Goal: Task Accomplishment & Management: Complete application form

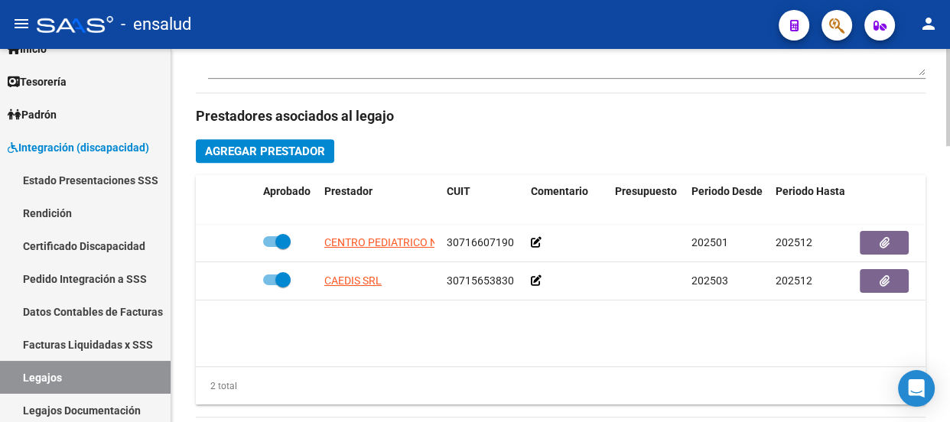
scroll to position [696, 0]
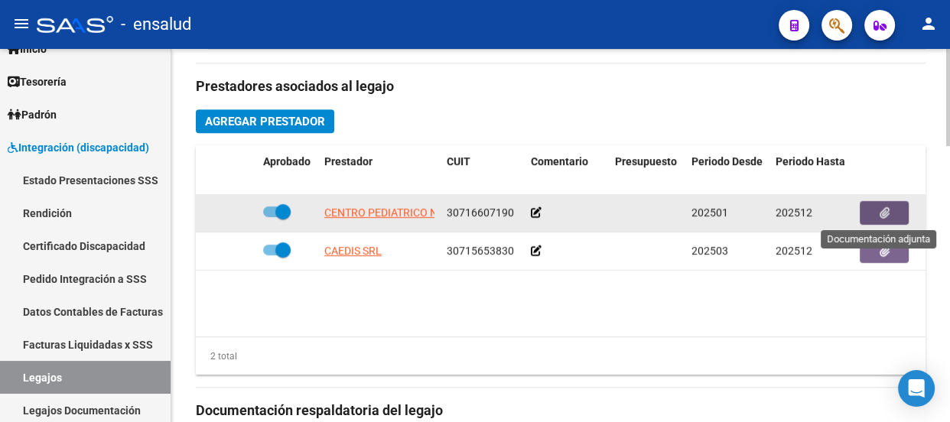
click at [895, 214] on button "button" at bounding box center [884, 213] width 49 height 24
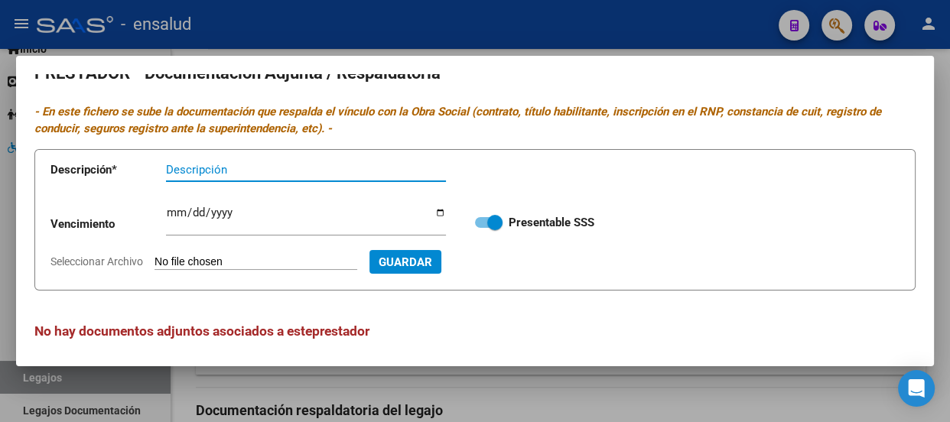
scroll to position [22, 0]
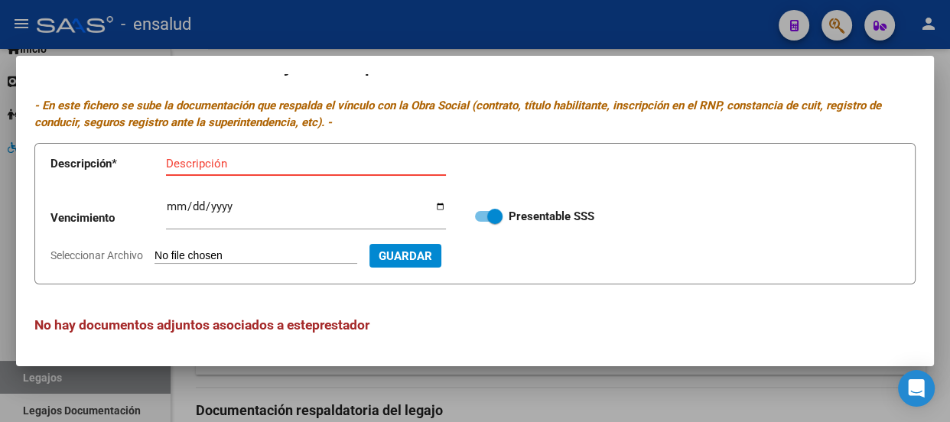
click at [572, 31] on div at bounding box center [475, 211] width 950 height 422
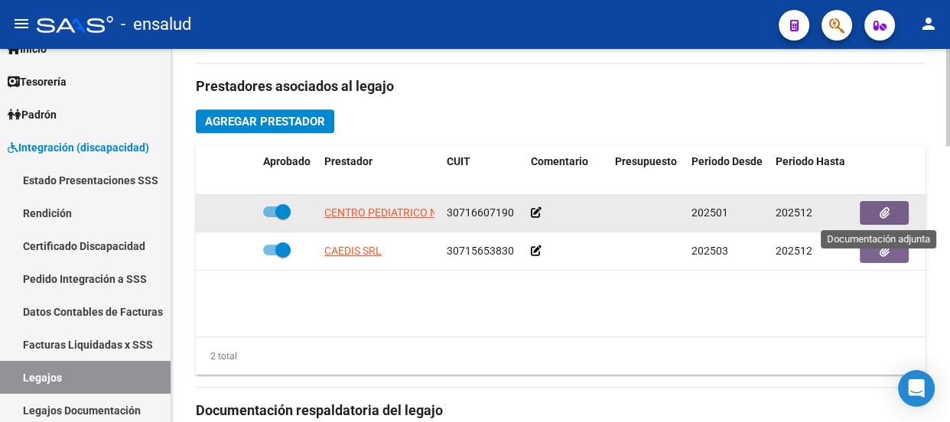
click at [875, 206] on button "button" at bounding box center [884, 213] width 49 height 24
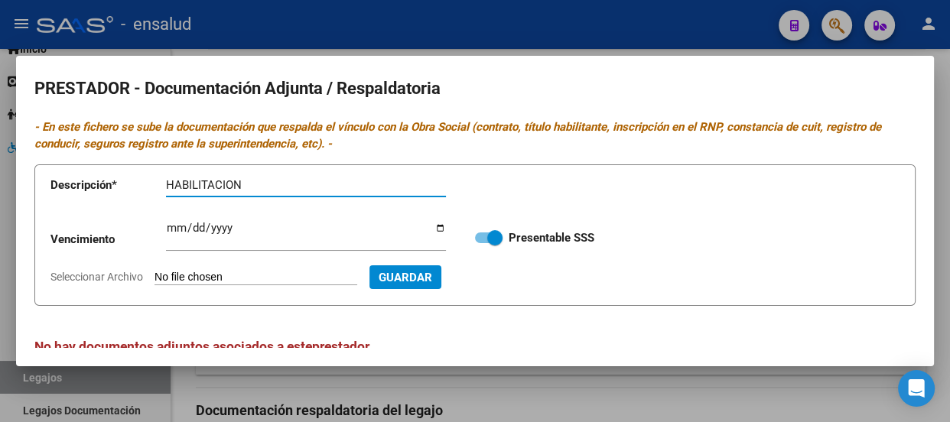
type input "HABILITACION"
click at [214, 276] on input "Seleccionar Archivo" at bounding box center [256, 278] width 203 height 15
type input "C:\fakepath\CENTRO PEDIATRICO HABILITACION.pdf"
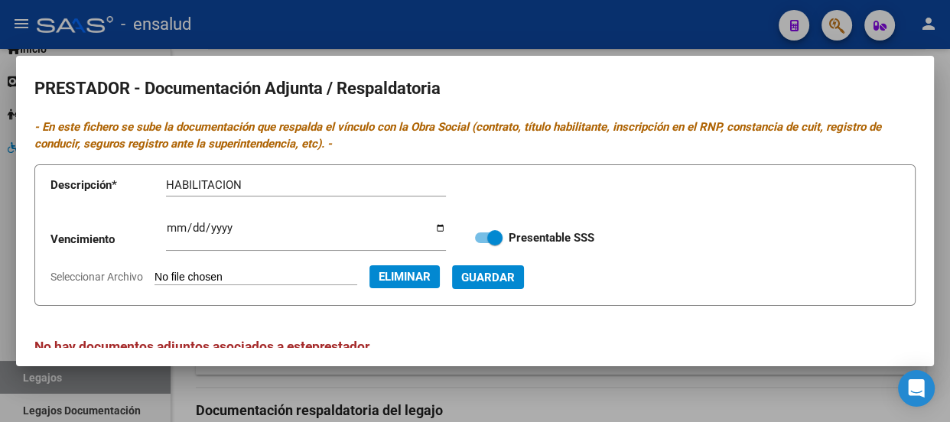
click at [515, 276] on span "Guardar" at bounding box center [488, 278] width 54 height 14
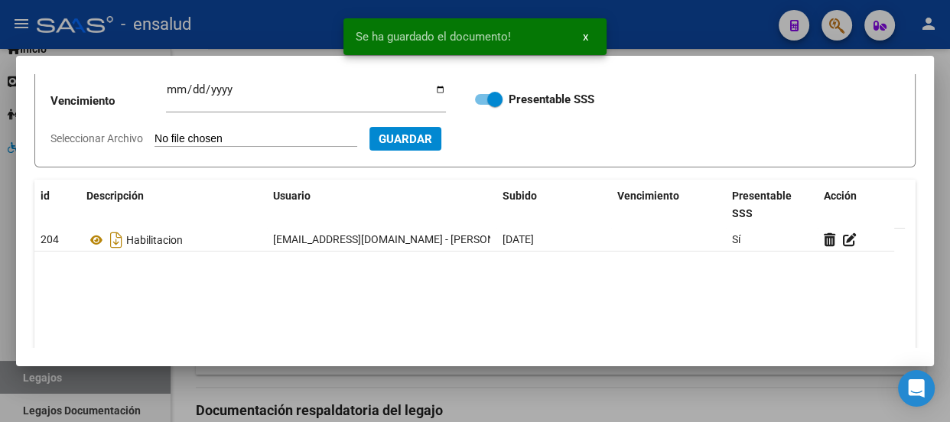
scroll to position [69, 0]
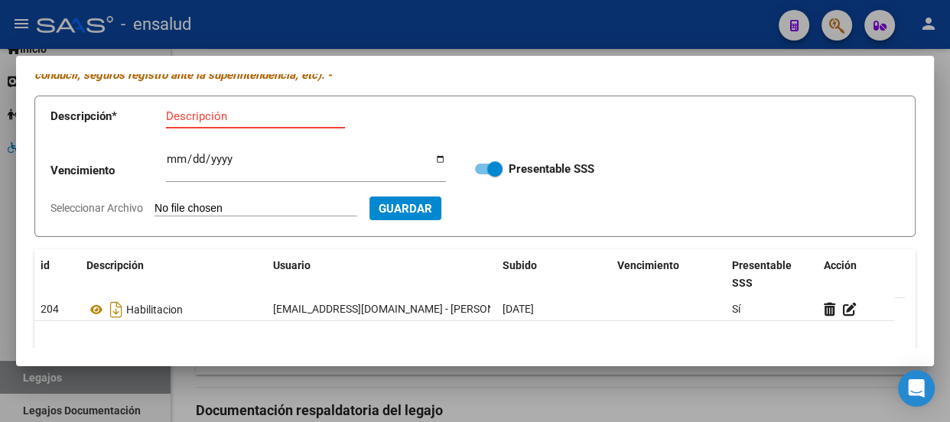
click at [183, 118] on input "Descripción" at bounding box center [255, 116] width 179 height 14
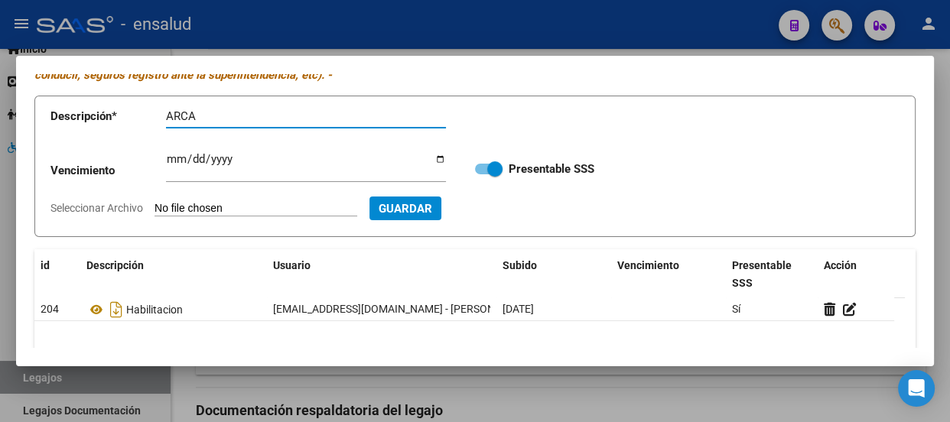
type input "ARCA"
click at [289, 207] on input "Seleccionar Archivo" at bounding box center [256, 209] width 203 height 15
type input "C:\fakepath\CENTRO PEDIATRICO ARCA.pdf"
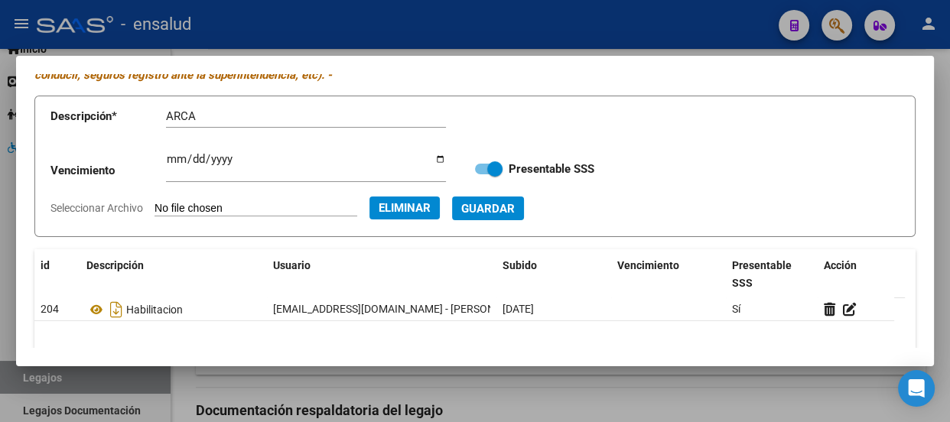
click at [515, 206] on span "Guardar" at bounding box center [488, 209] width 54 height 14
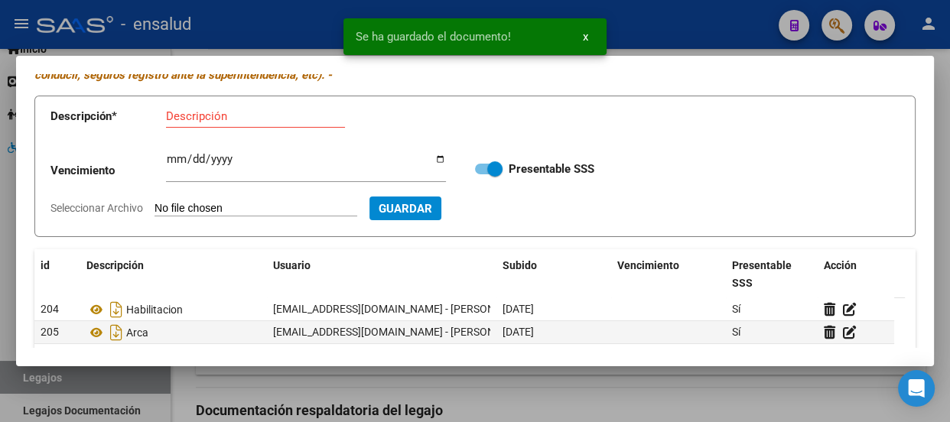
click at [174, 112] on input "Descripción" at bounding box center [255, 116] width 179 height 14
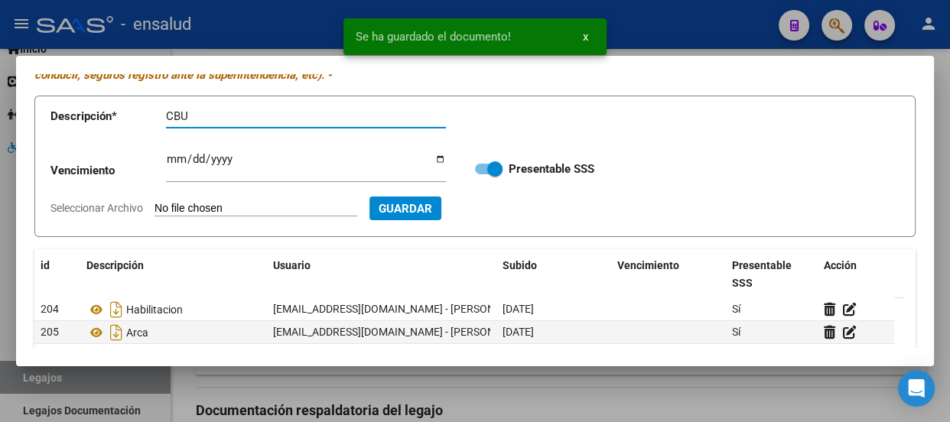
type input "CBU"
click at [249, 210] on input "Seleccionar Archivo" at bounding box center [256, 209] width 203 height 15
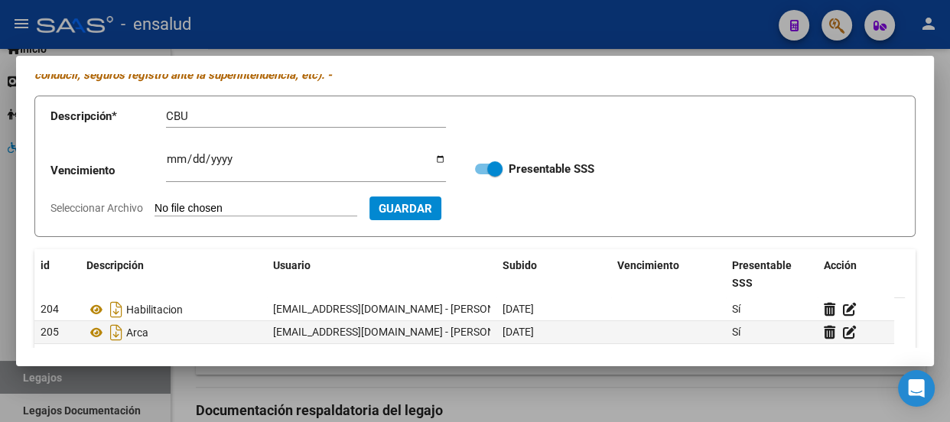
type input "C:\fakepath\CENTRO PEDIATRICO CBU.pdf"
click at [515, 207] on span "Guardar" at bounding box center [488, 209] width 54 height 14
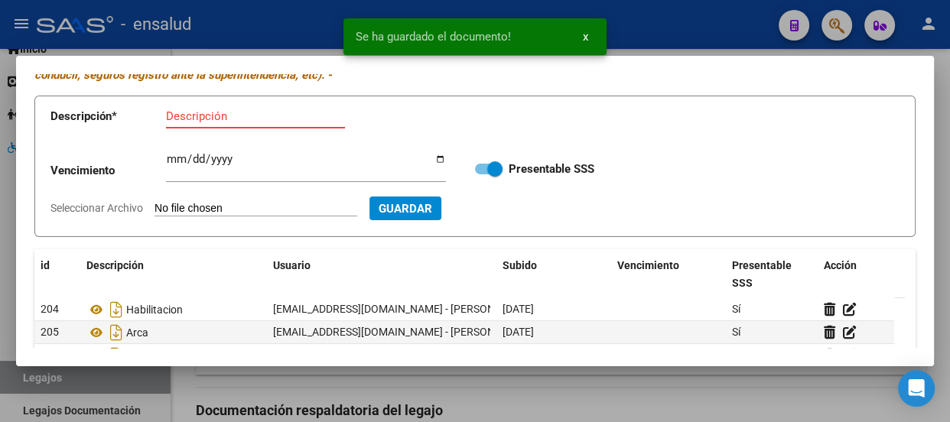
click at [177, 110] on input "Descripción" at bounding box center [255, 116] width 179 height 14
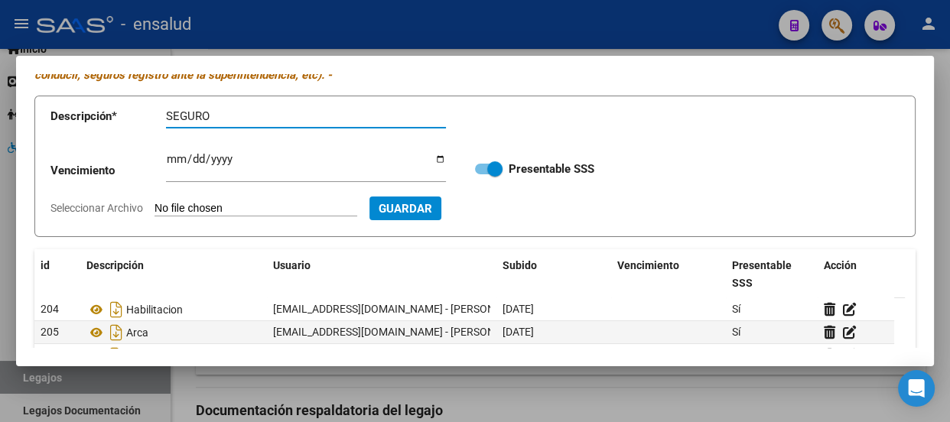
type input "SEGURO"
click at [247, 199] on form "Descripción * SEGURO Descripción Vencimiento Ingresar vencimiento Presentable S…" at bounding box center [475, 167] width 882 height 142
click at [272, 210] on input "Seleccionar Archivo" at bounding box center [256, 209] width 203 height 15
type input "C:\fakepath\CENTRO PEDIATRICO SEGURO.pdf"
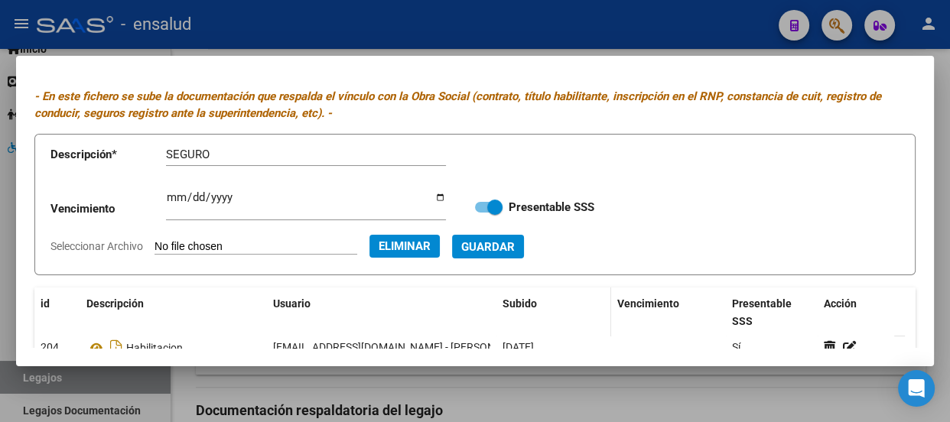
scroll to position [0, 0]
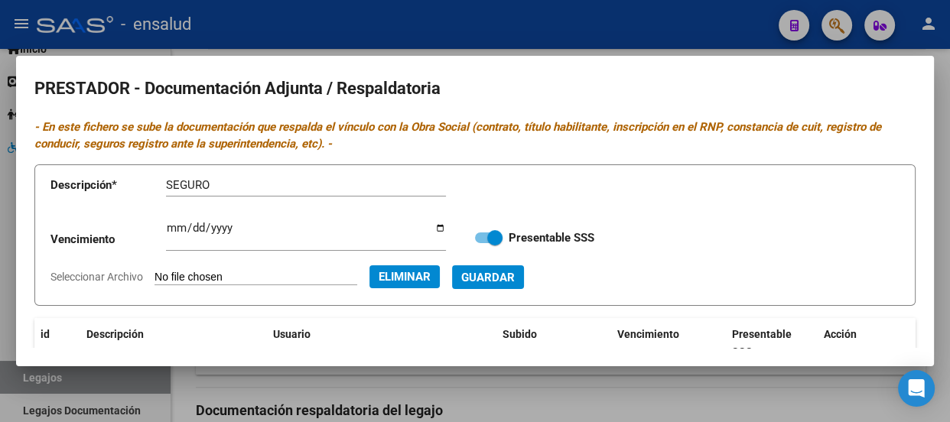
click at [515, 279] on span "Guardar" at bounding box center [488, 278] width 54 height 14
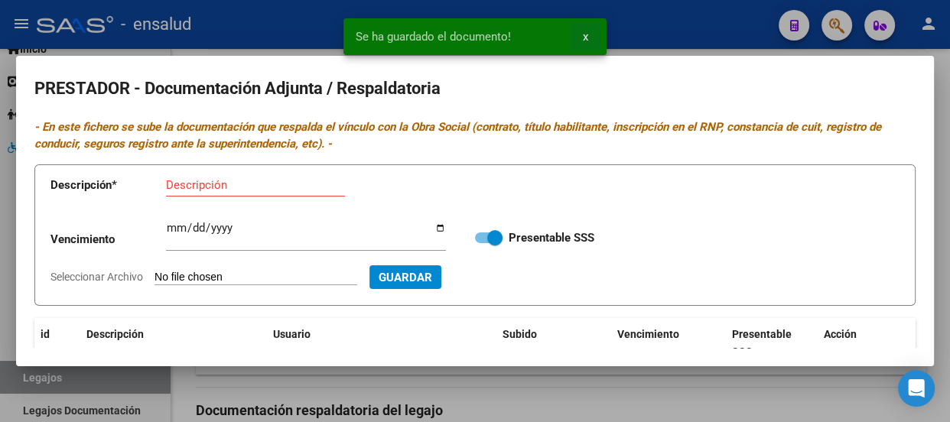
click at [583, 37] on span "x" at bounding box center [585, 37] width 5 height 14
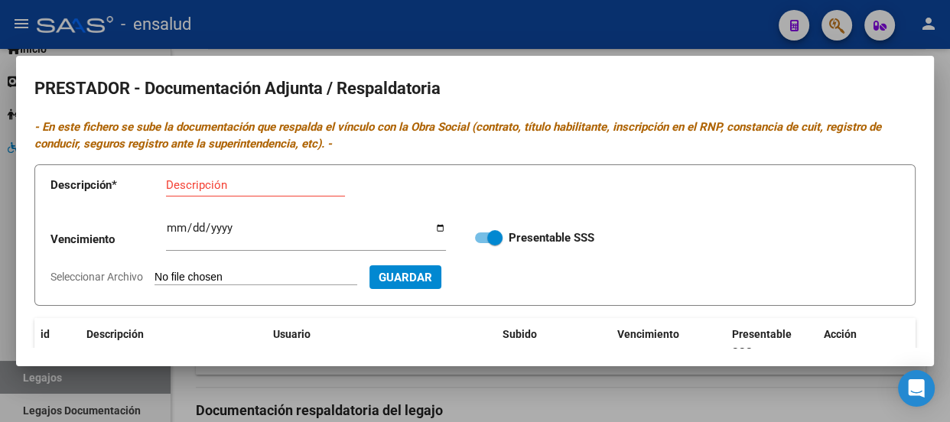
click at [583, 37] on div at bounding box center [475, 211] width 950 height 422
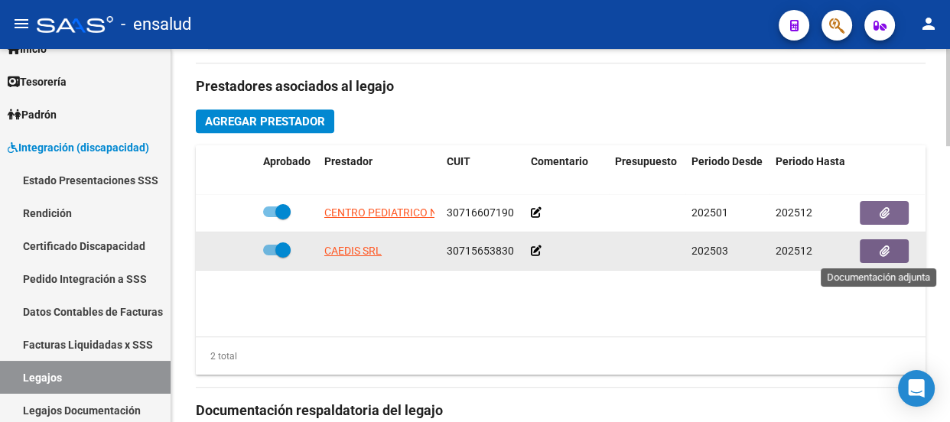
click at [888, 254] on icon "button" at bounding box center [885, 251] width 10 height 11
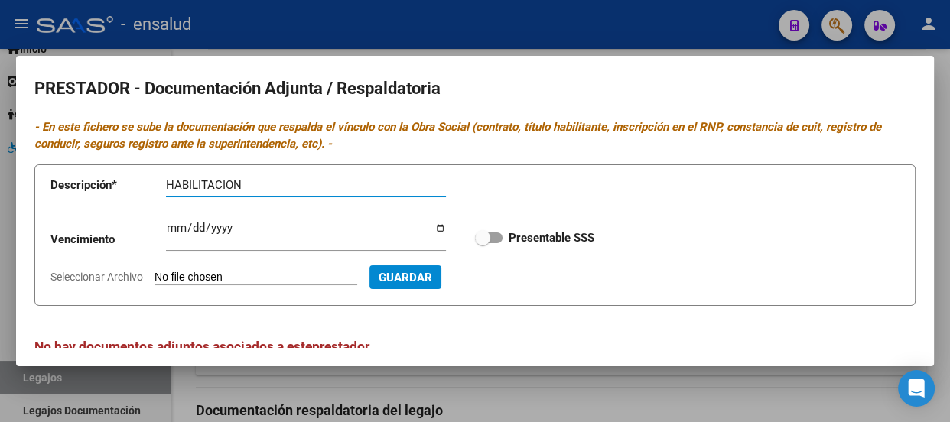
type input "HABILITACION"
click at [240, 279] on input "Seleccionar Archivo" at bounding box center [256, 278] width 203 height 15
type input "C:\fakepath\[PERSON_NAME] VA.pdf"
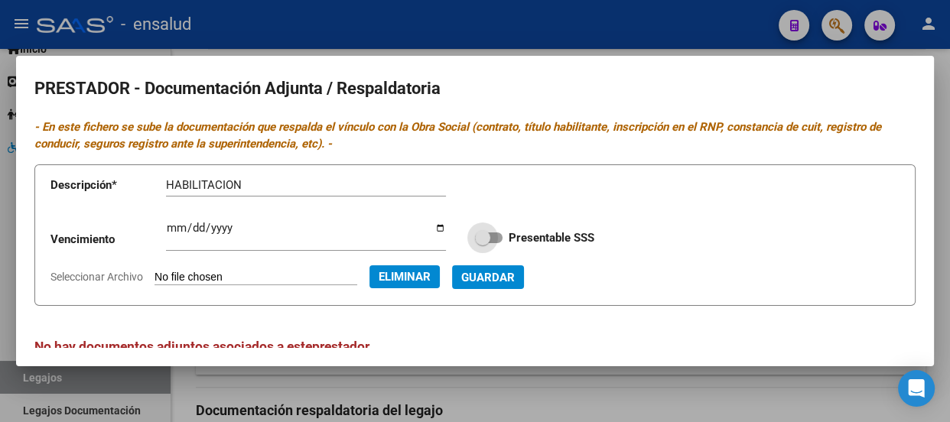
click at [491, 240] on span at bounding box center [489, 238] width 28 height 11
click at [483, 243] on input "Presentable SSS" at bounding box center [482, 243] width 1 height 1
checkbox input "true"
click at [509, 279] on span "Guardar" at bounding box center [488, 278] width 54 height 14
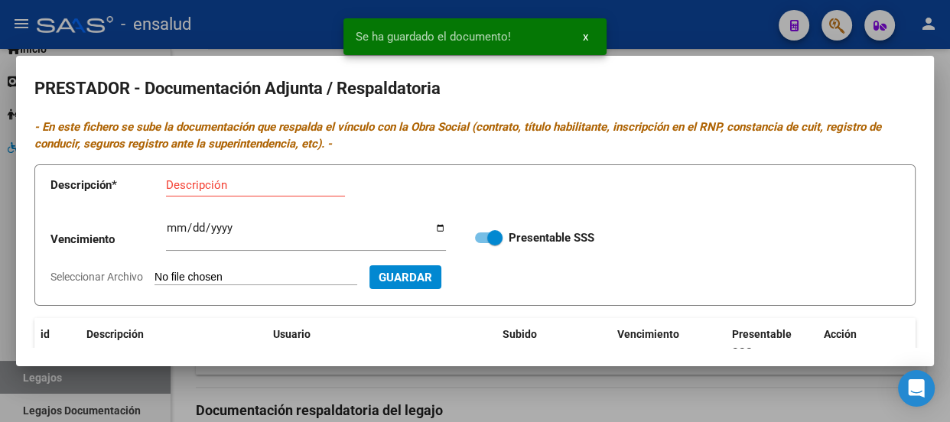
click at [196, 183] on input "Descripción" at bounding box center [255, 185] width 179 height 14
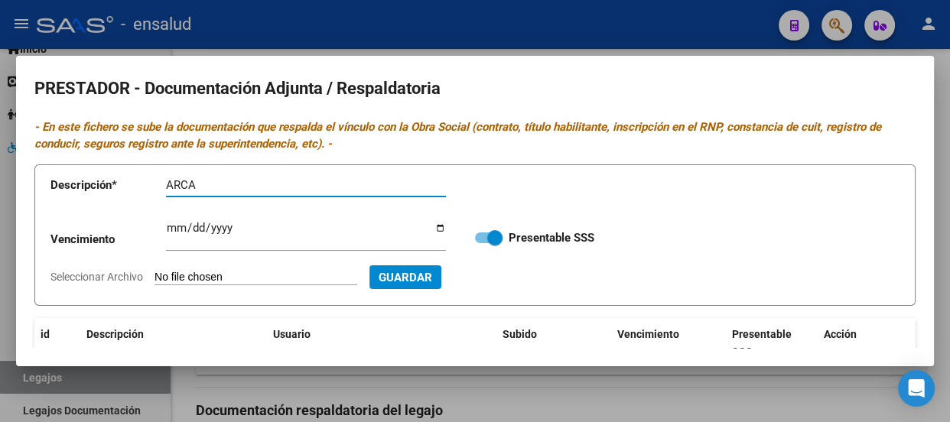
type input "ARCA"
click at [238, 277] on input "Seleccionar Archivo" at bounding box center [256, 278] width 203 height 15
type input "C:\fakepath\[PERSON_NAME].pdf"
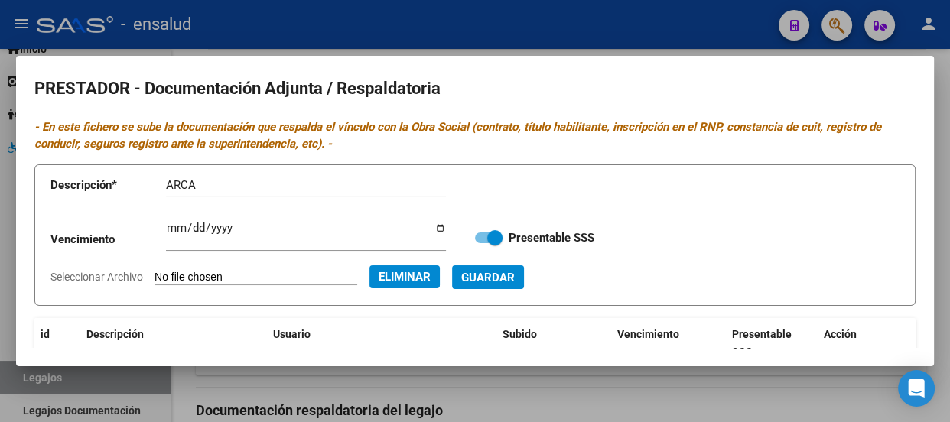
click at [515, 277] on span "Guardar" at bounding box center [488, 278] width 54 height 14
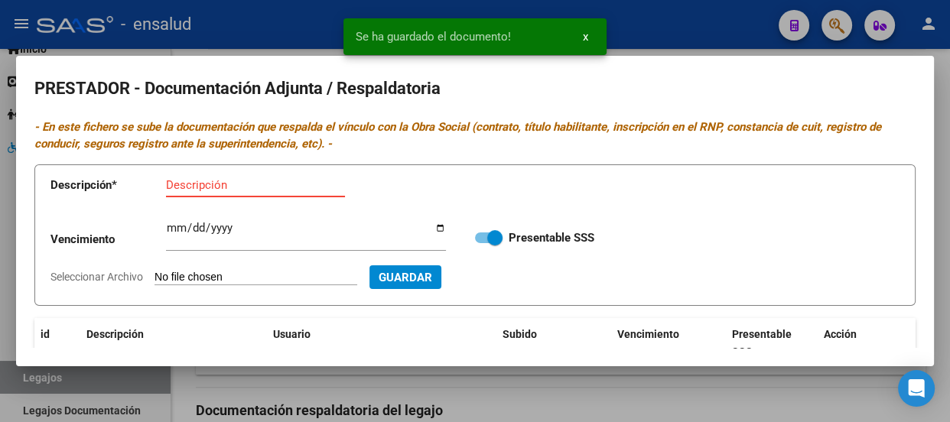
click at [184, 189] on input "Descripción" at bounding box center [255, 185] width 179 height 14
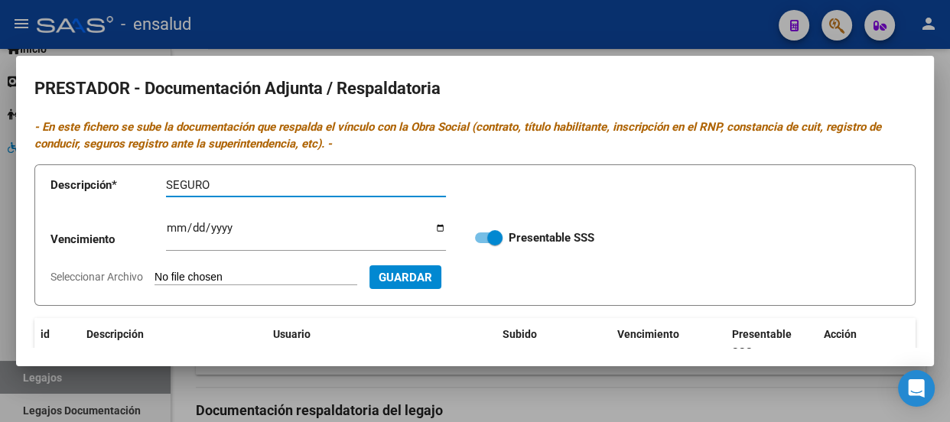
type input "SEGURO"
click at [244, 282] on input "Seleccionar Archivo" at bounding box center [256, 278] width 203 height 15
type input "C:\fakepath\CAEDIS SEGURO.pdf"
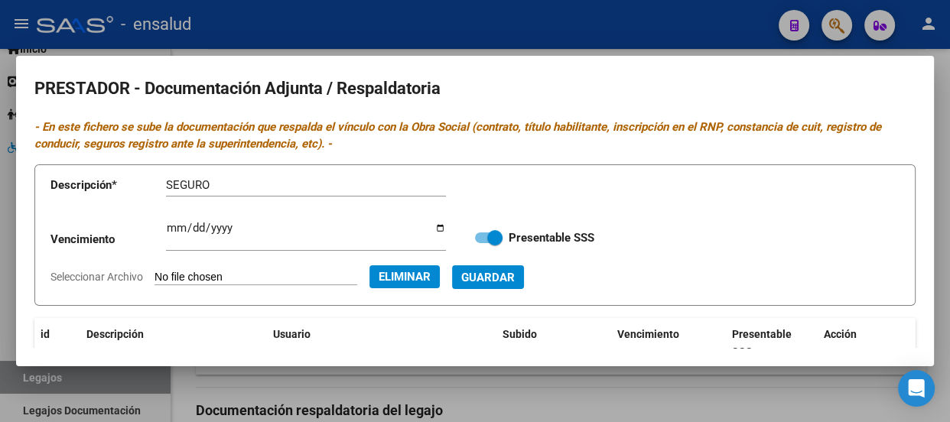
click at [515, 283] on span "Guardar" at bounding box center [488, 278] width 54 height 14
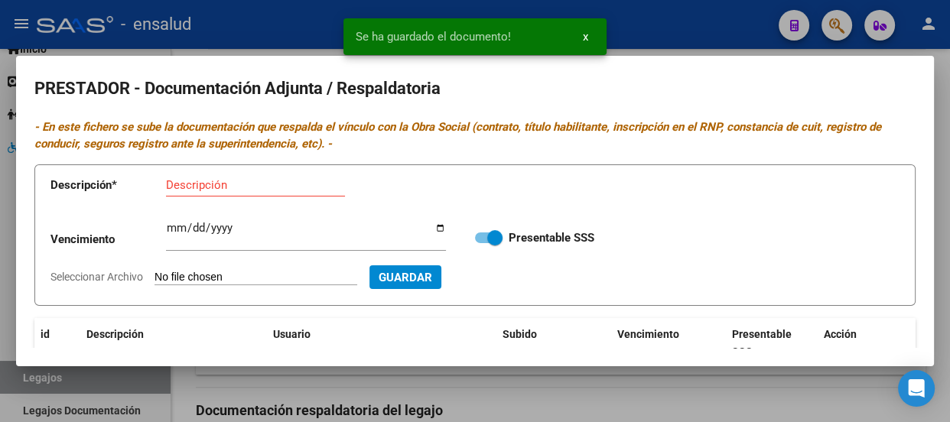
click at [197, 182] on input "Descripción" at bounding box center [255, 185] width 179 height 14
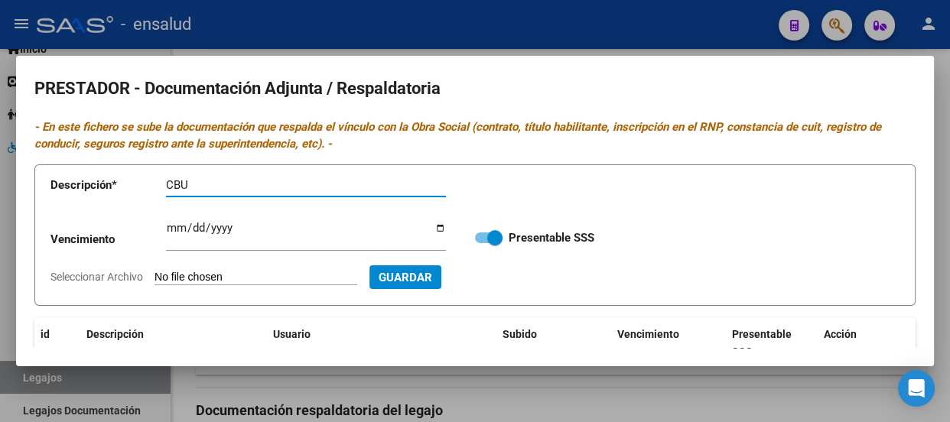
type input "CBU"
click at [230, 273] on input "Seleccionar Archivo" at bounding box center [256, 278] width 203 height 15
type input "C:\fakepath\CAEDIS CBU.pdf"
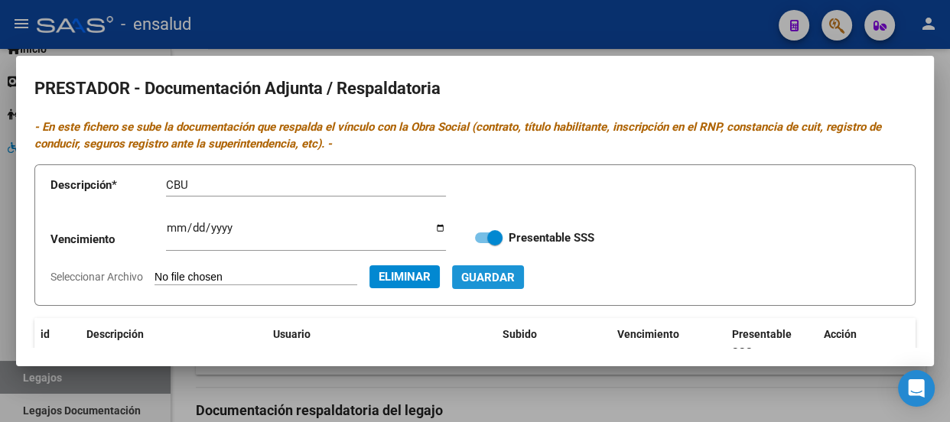
click at [515, 277] on span "Guardar" at bounding box center [488, 278] width 54 height 14
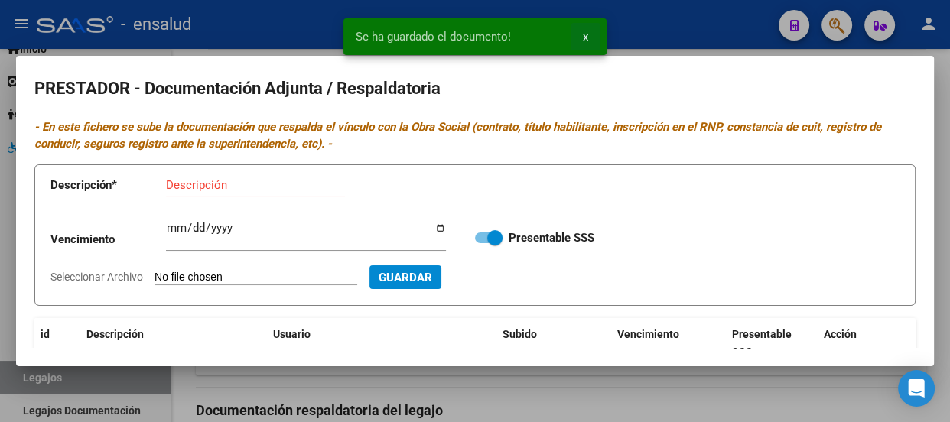
click at [584, 39] on span "x" at bounding box center [585, 37] width 5 height 14
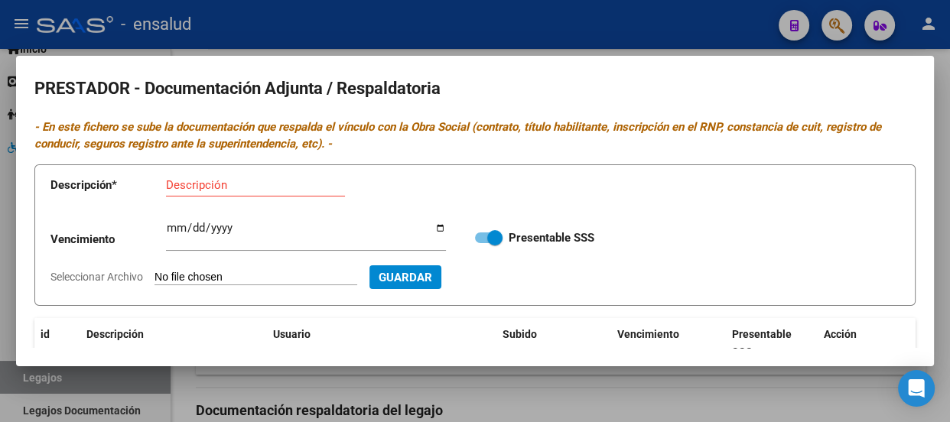
click at [502, 28] on div at bounding box center [475, 211] width 950 height 422
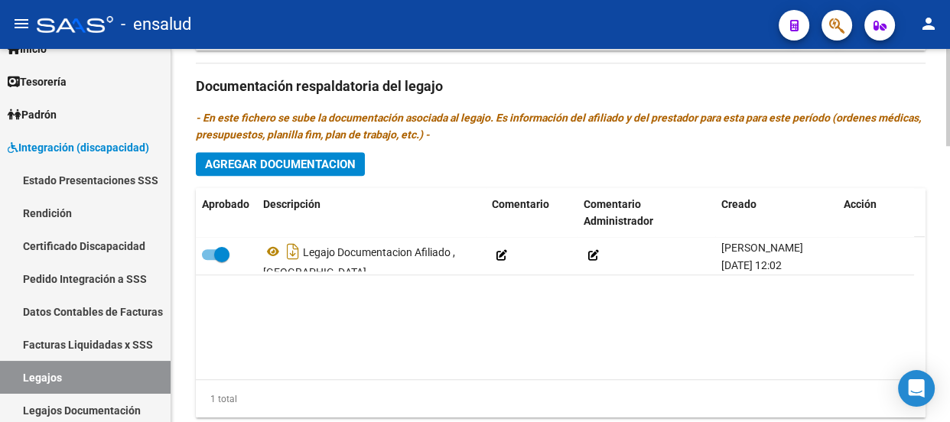
scroll to position [1043, 0]
